Goal: Information Seeking & Learning: Get advice/opinions

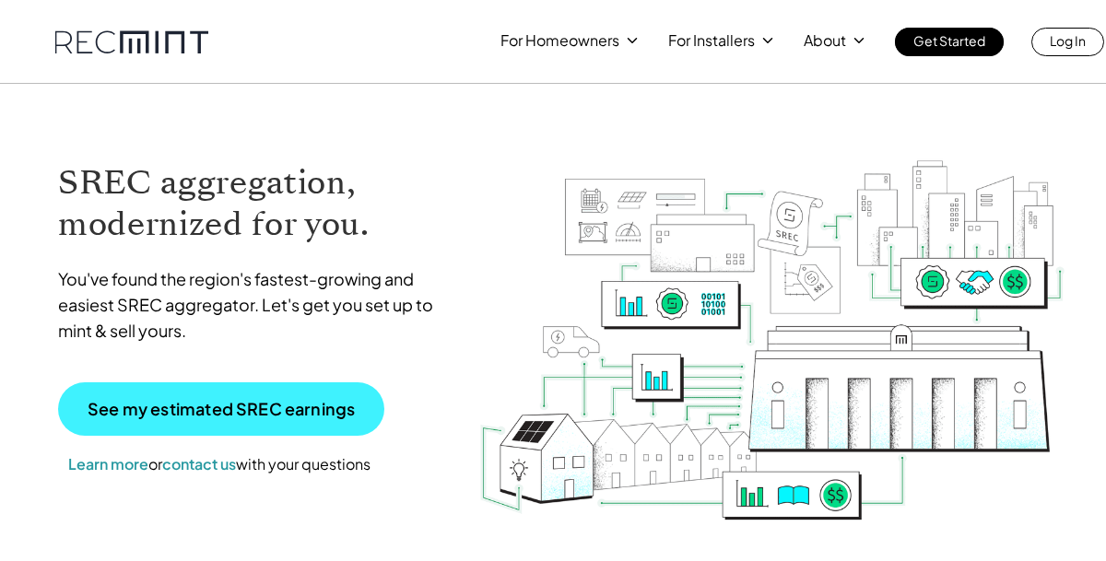
click at [260, 394] on link "See my estimated SREC earnings" at bounding box center [221, 409] width 326 height 53
